Goal: Information Seeking & Learning: Learn about a topic

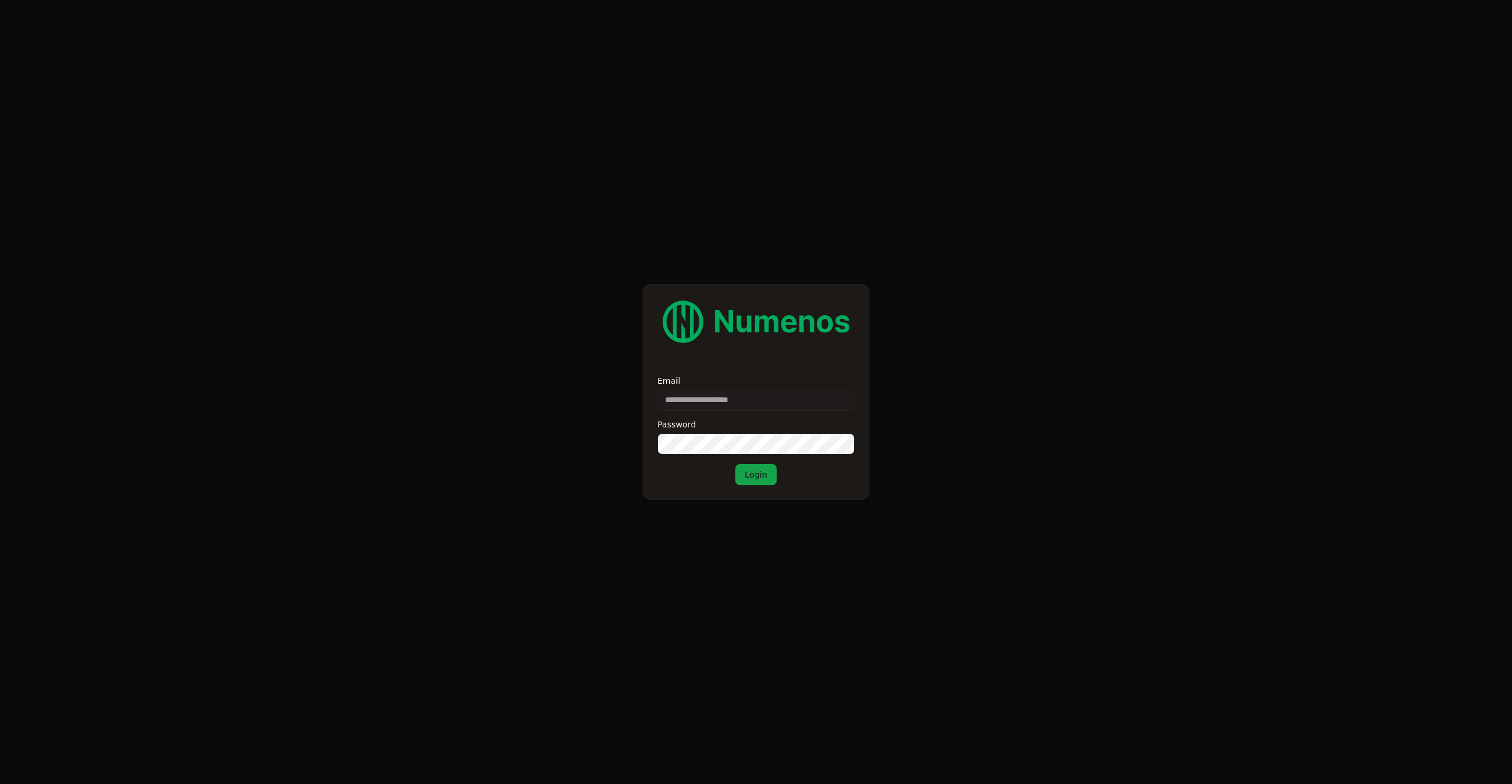
type input "**********"
click at [759, 473] on button "Login" at bounding box center [756, 475] width 41 height 21
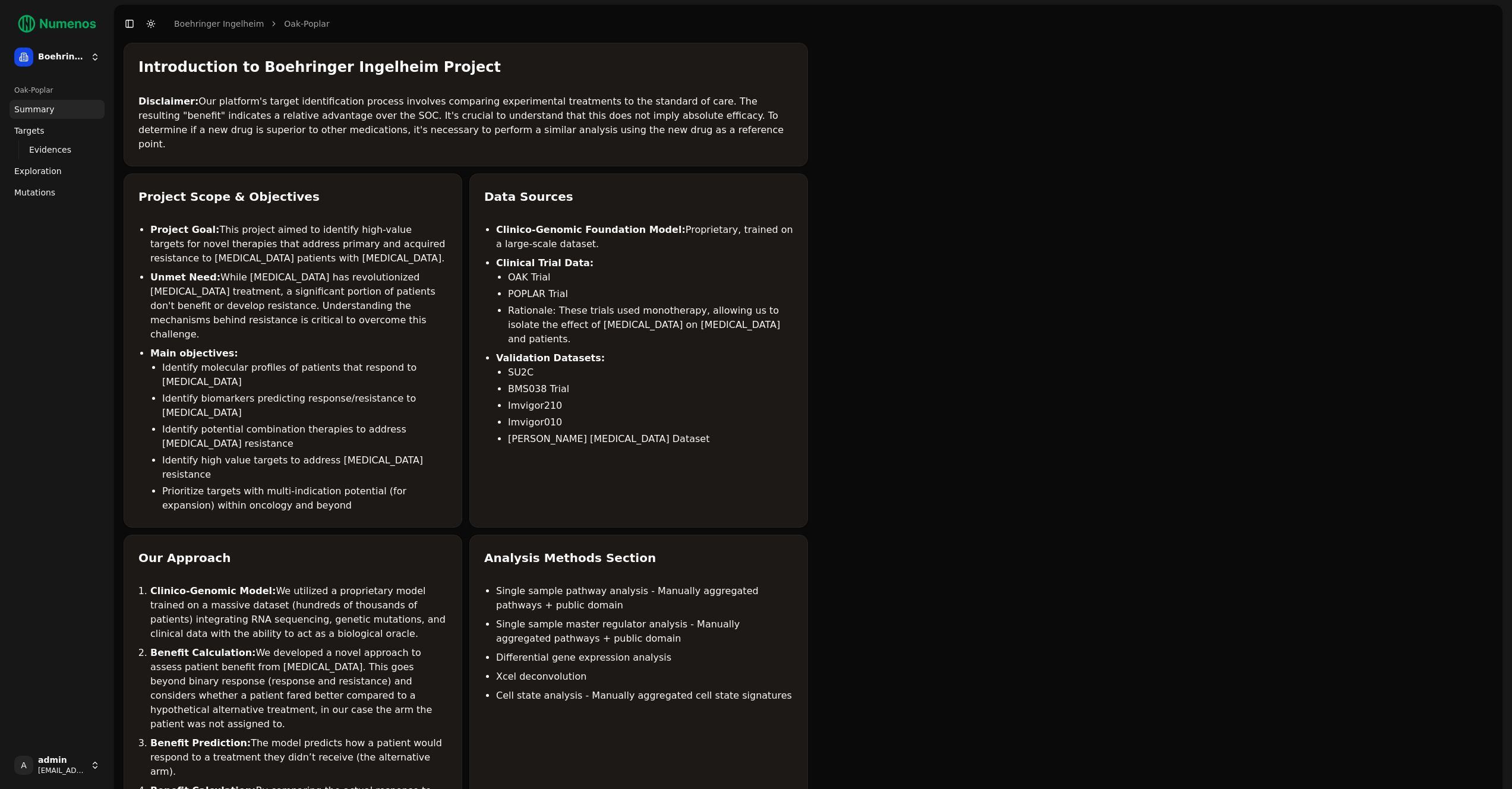
click at [35, 192] on span "Mutations" at bounding box center [35, 192] width 41 height 12
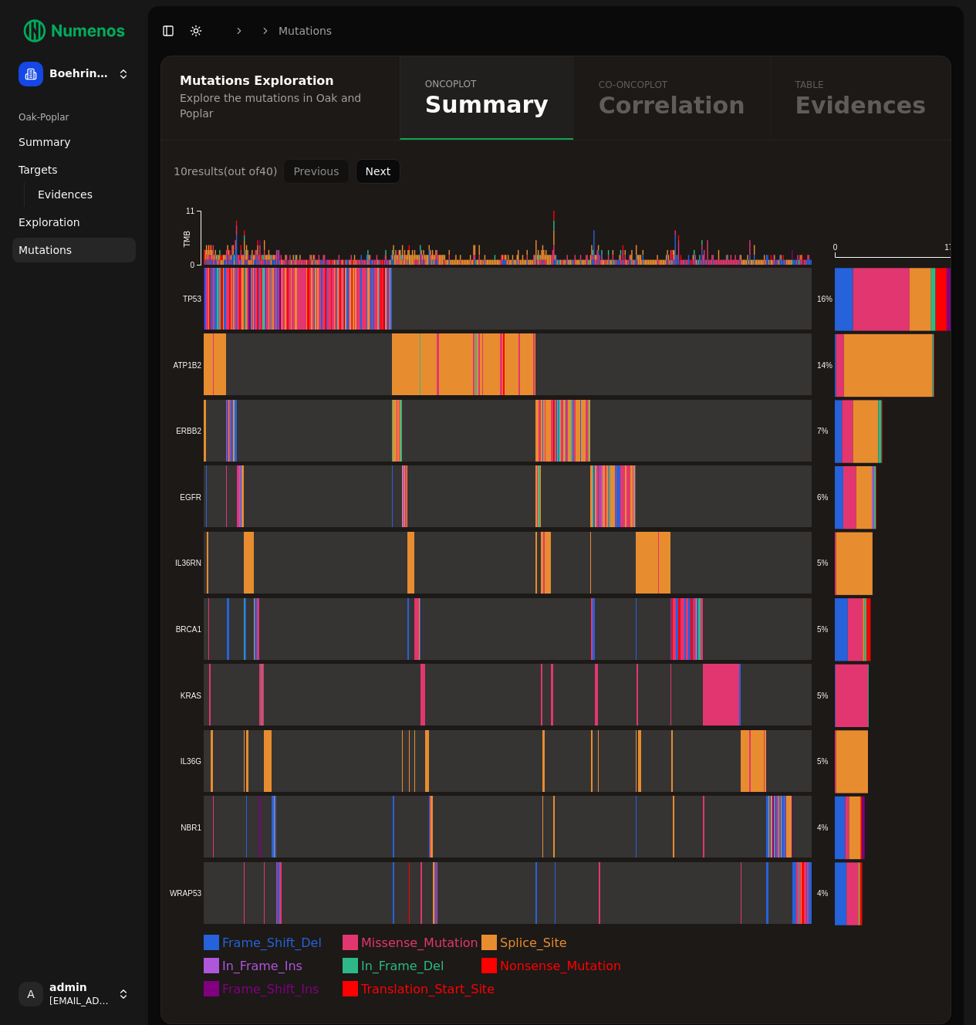
click at [383, 161] on button "Next" at bounding box center [379, 171] width 46 height 25
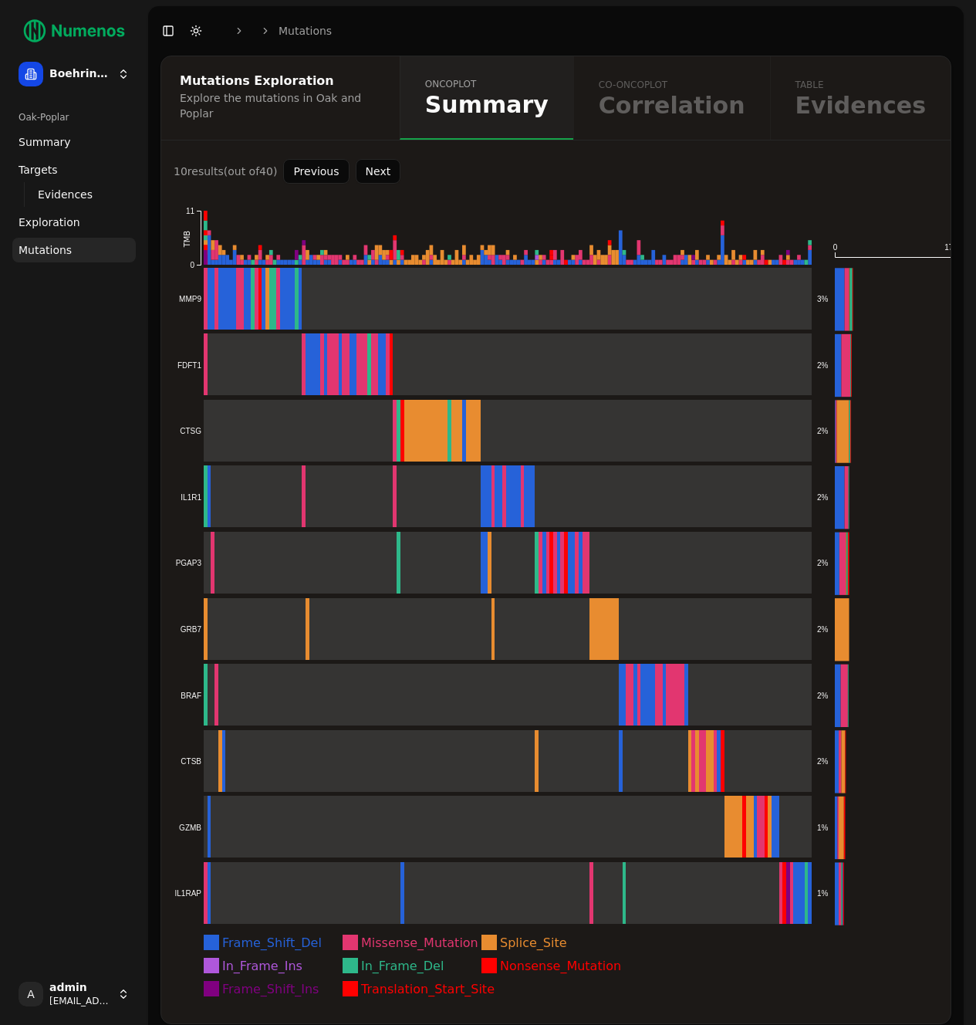
click at [377, 165] on button "Next" at bounding box center [379, 171] width 46 height 25
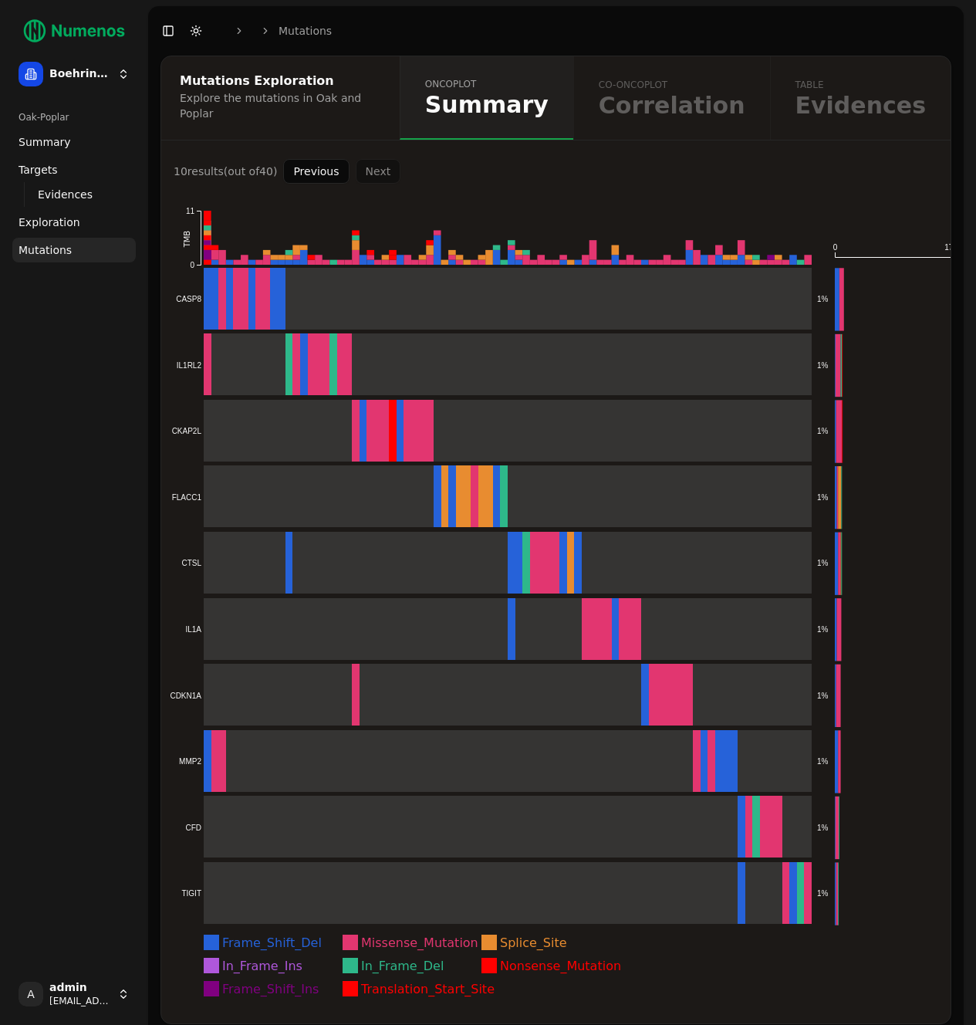
click at [376, 167] on div "Previous Next" at bounding box center [341, 171] width 117 height 25
click at [333, 166] on button "Previous" at bounding box center [316, 171] width 66 height 25
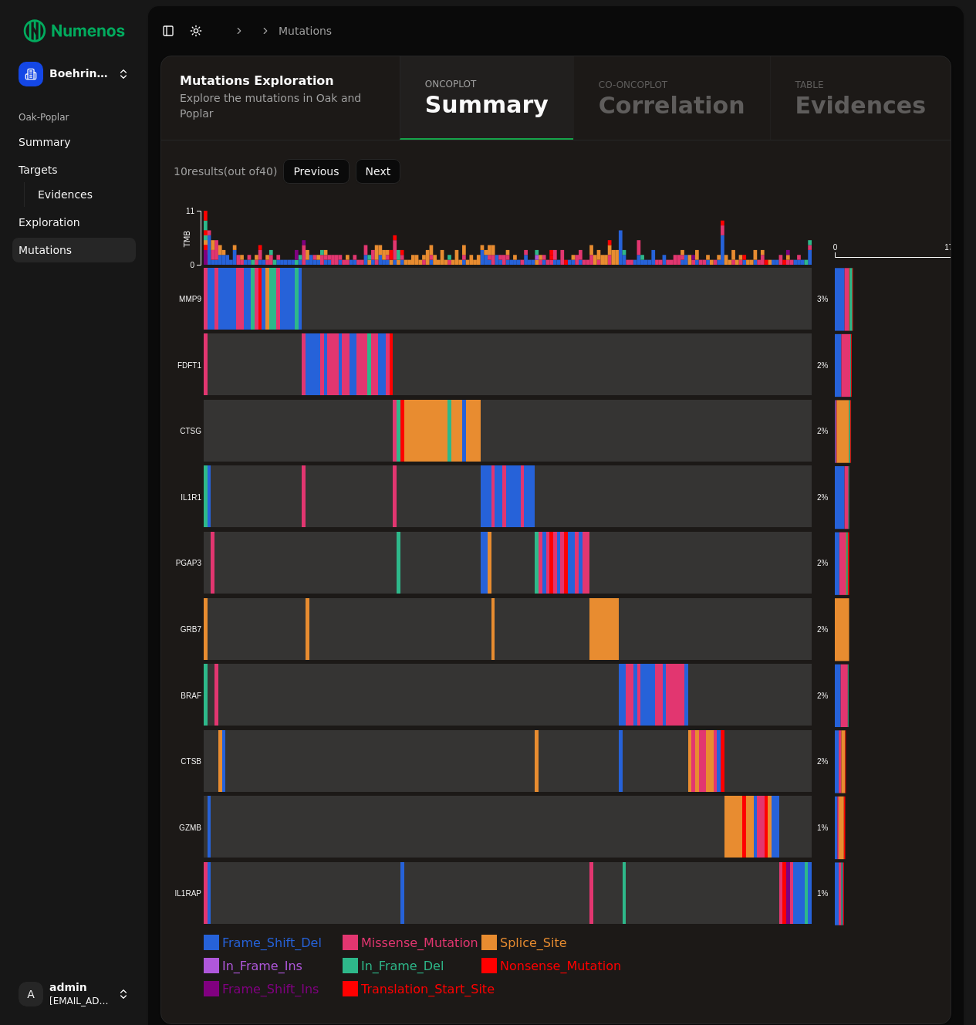
click at [327, 166] on button "Previous" at bounding box center [316, 171] width 66 height 25
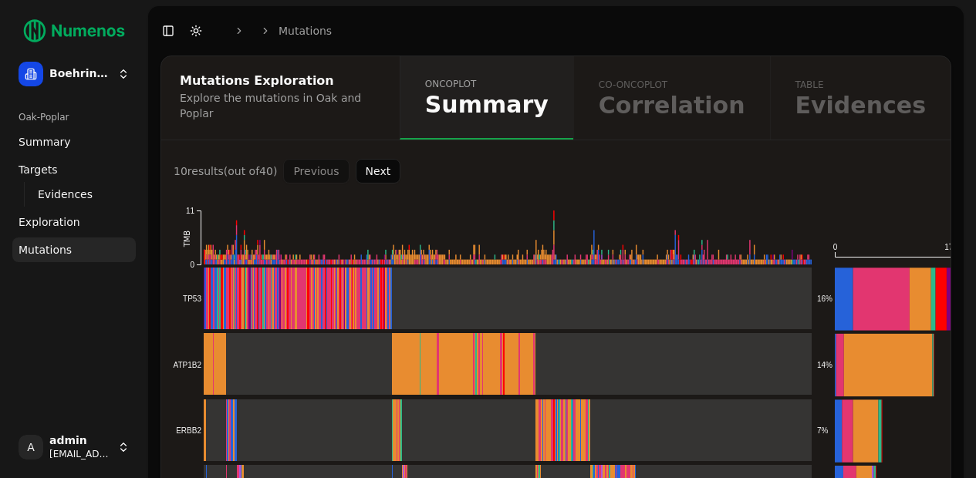
click at [358, 162] on button "Next" at bounding box center [379, 171] width 46 height 25
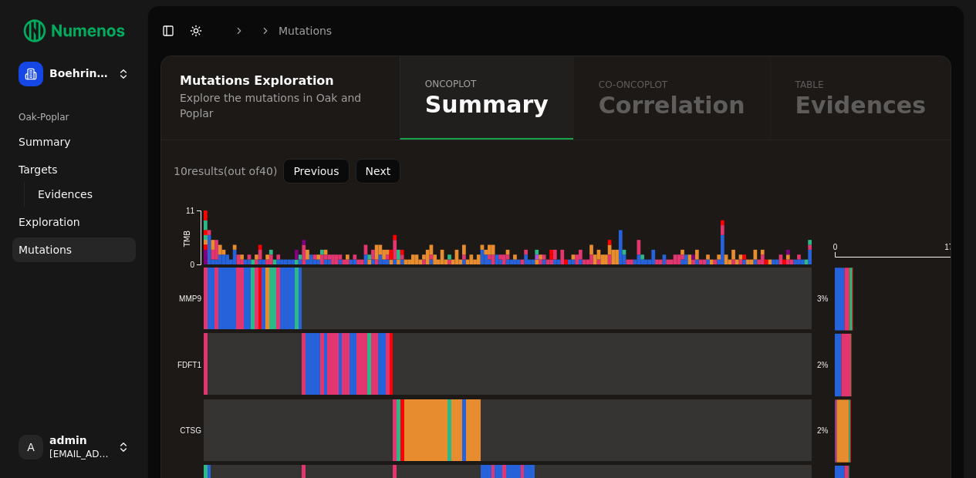
click at [303, 167] on button "Previous" at bounding box center [316, 171] width 66 height 25
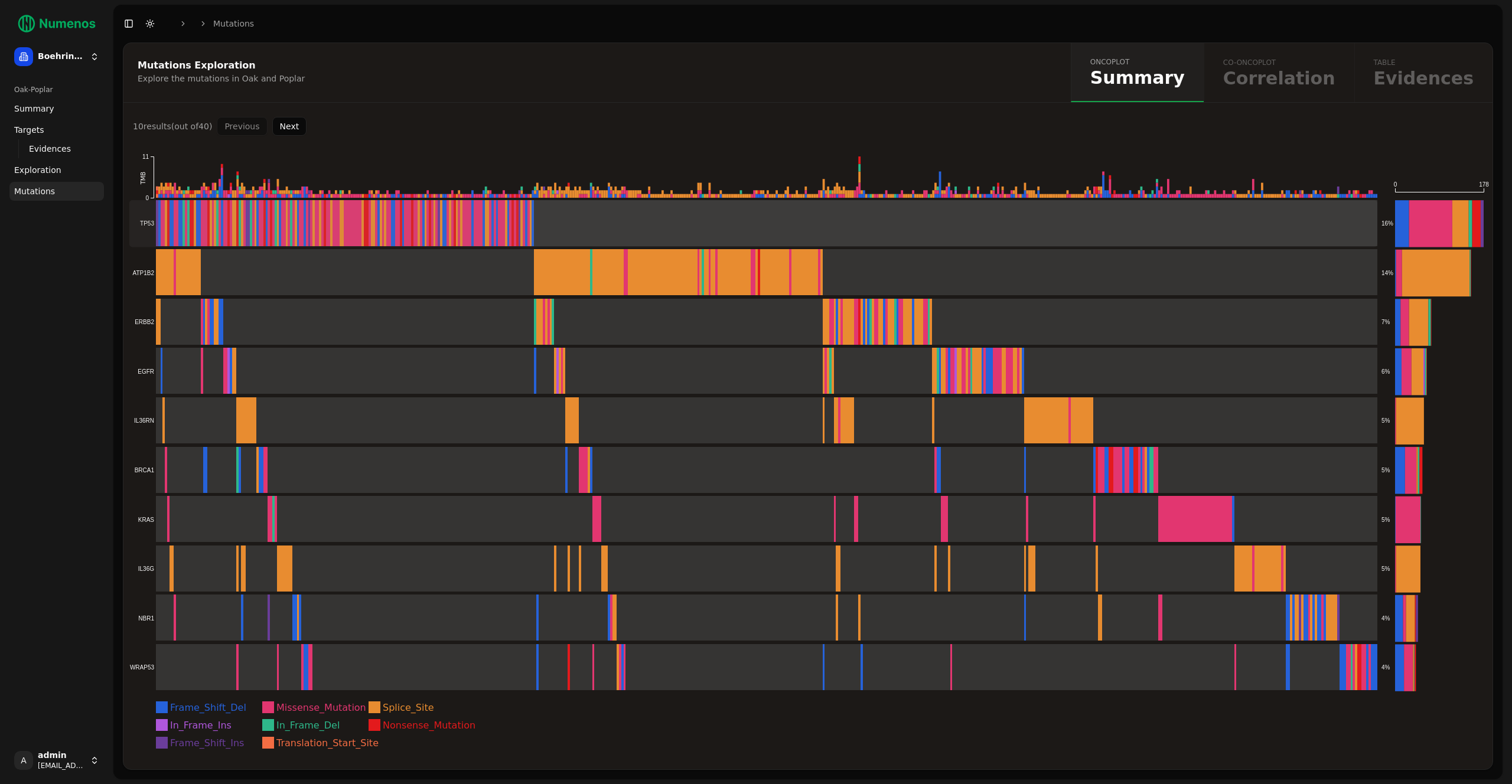
click at [201, 236] on rect at bounding box center [753, 223] width 1248 height 47
click at [47, 161] on link "Exploration" at bounding box center [56, 170] width 94 height 19
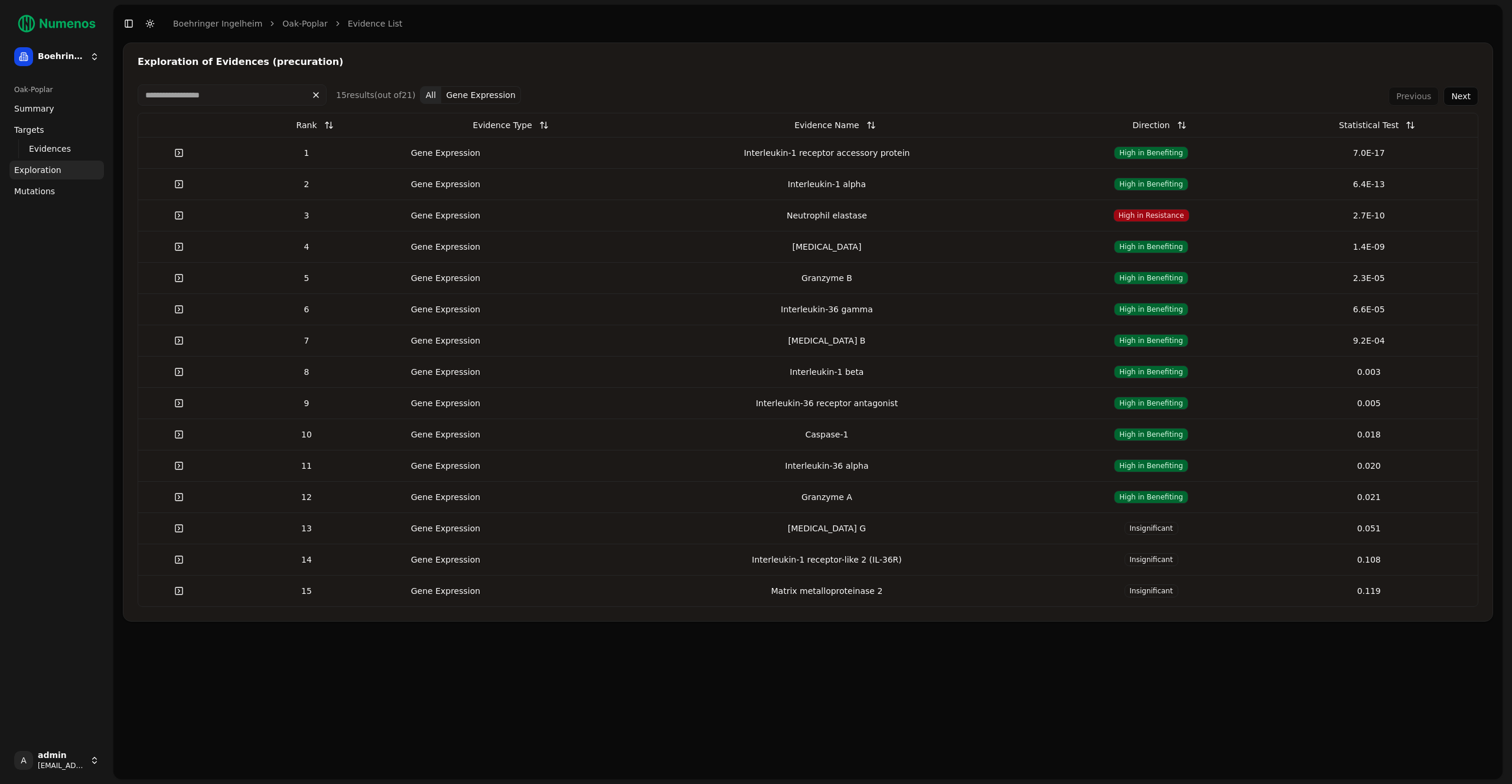
click at [34, 186] on span "Mutations" at bounding box center [34, 190] width 41 height 11
